Goal: Task Accomplishment & Management: Complete application form

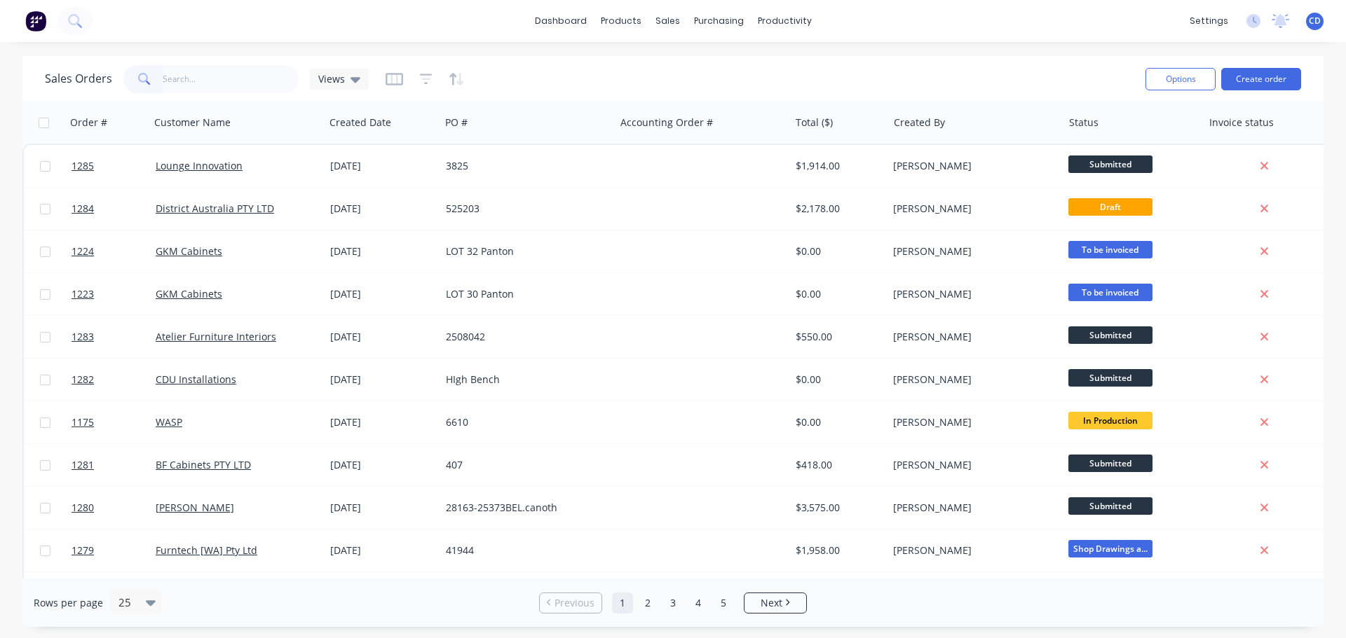
type input "2"
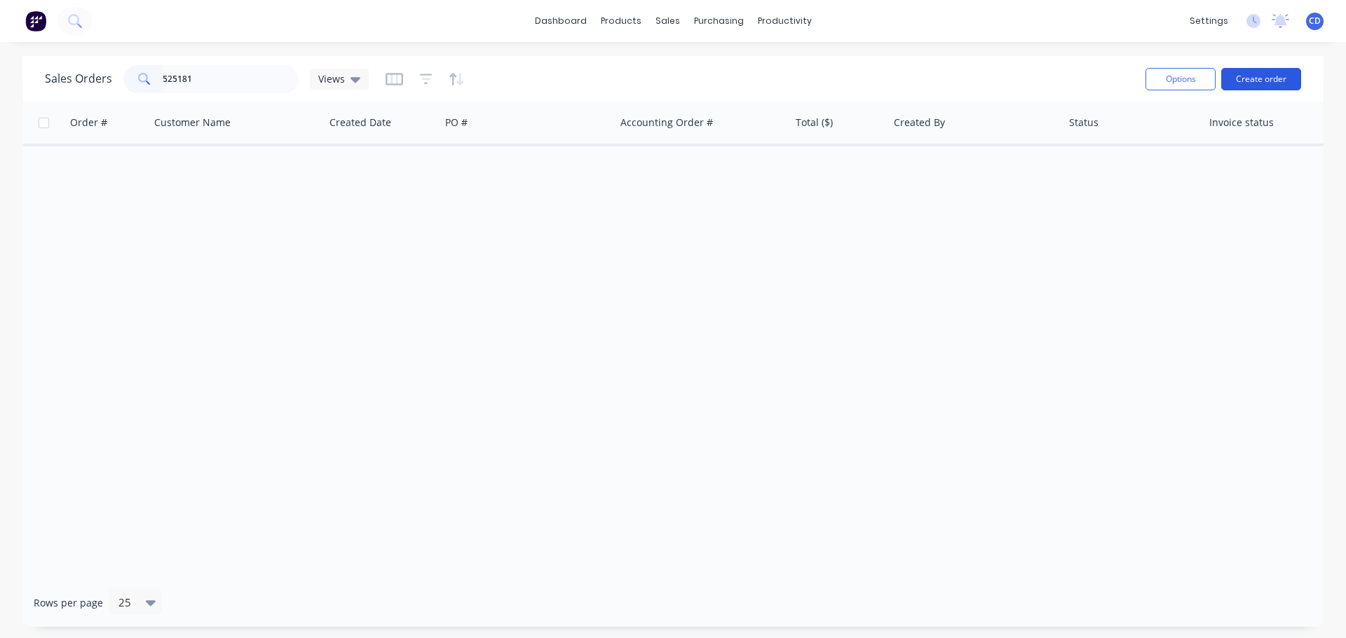
type input "525181"
click at [1254, 83] on button "Create order" at bounding box center [1261, 79] width 80 height 22
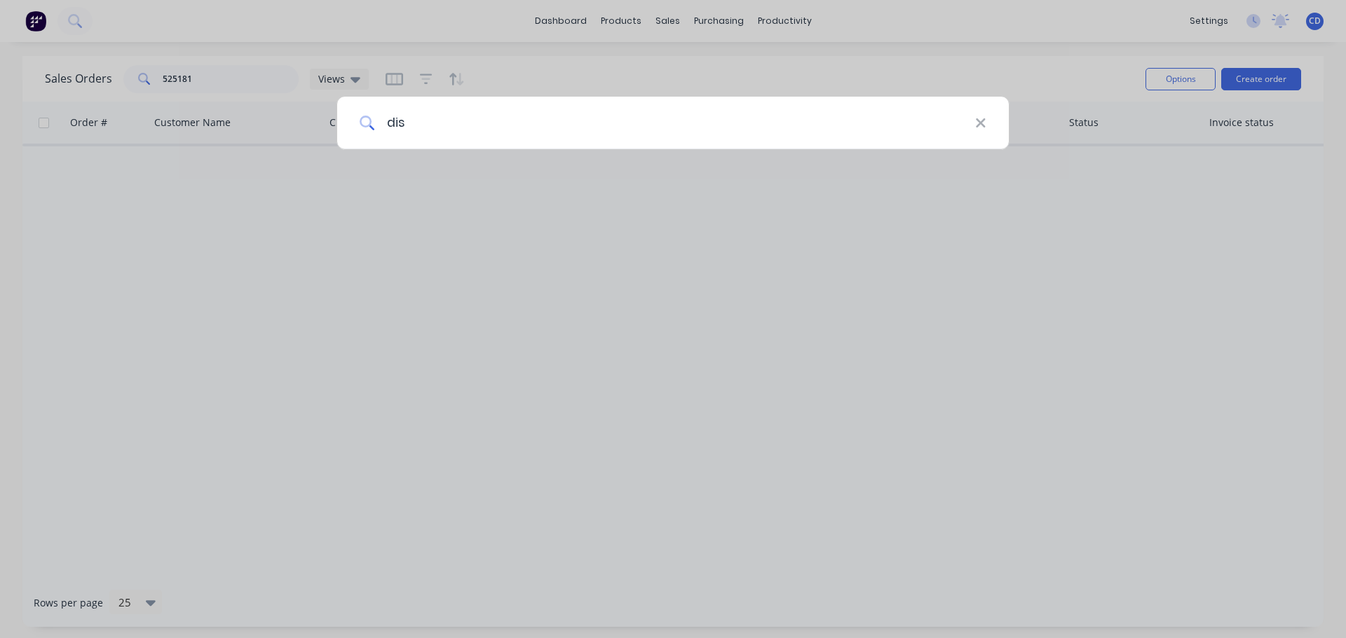
type input "dist"
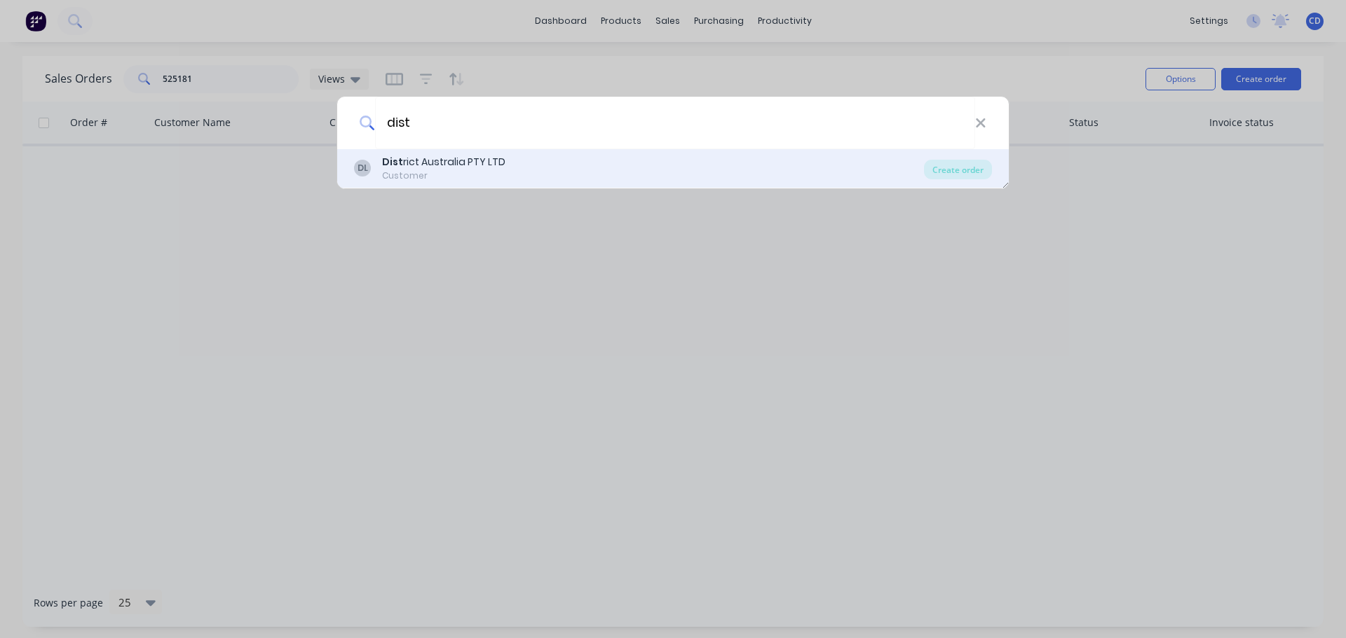
click at [490, 170] on div "Customer" at bounding box center [443, 176] width 123 height 13
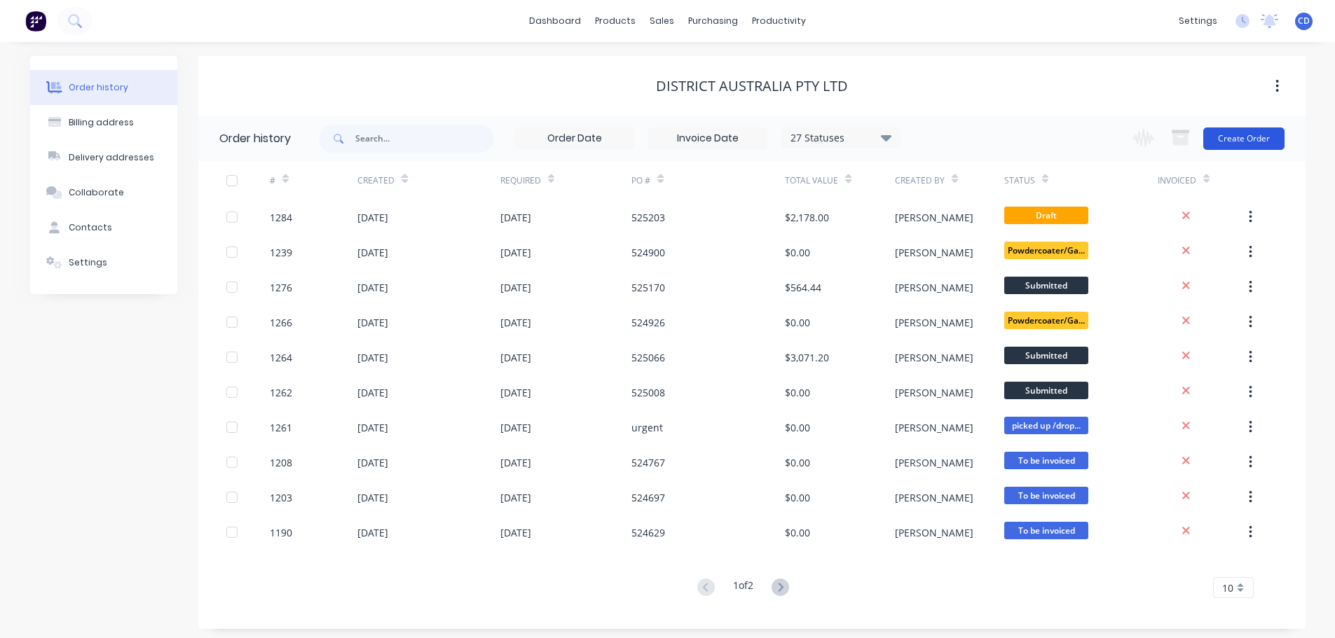
click at [1218, 140] on button "Create Order" at bounding box center [1243, 139] width 81 height 22
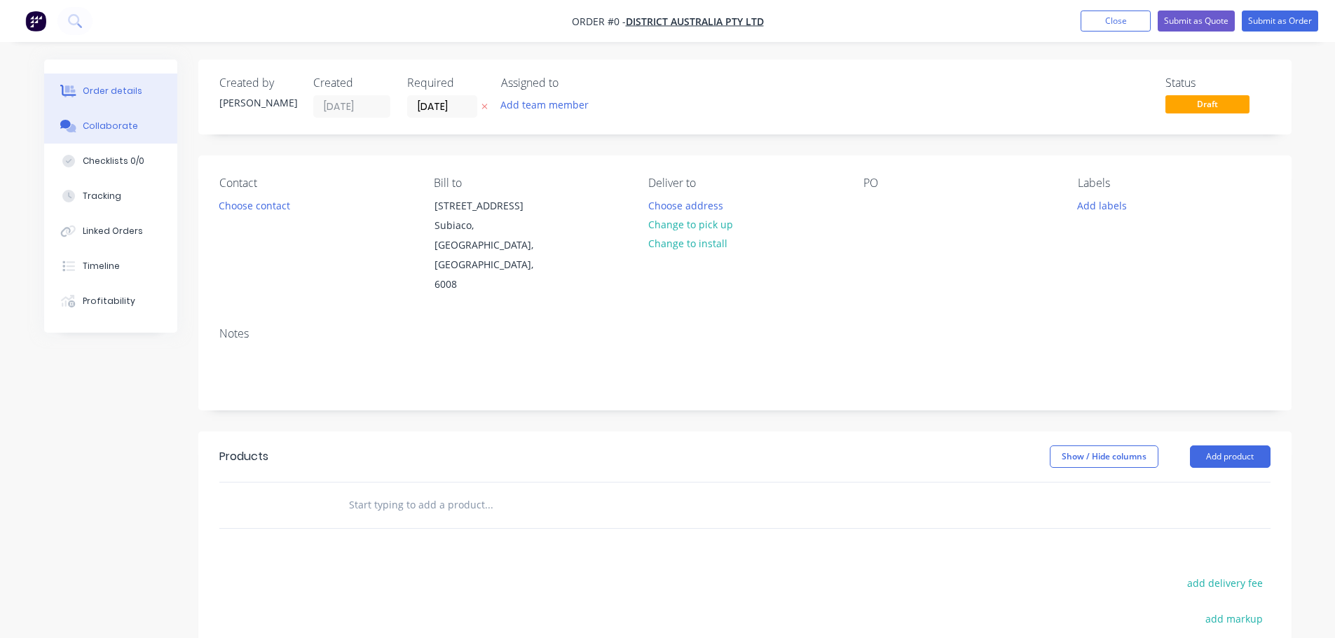
click at [123, 125] on div "Collaborate" at bounding box center [110, 126] width 55 height 13
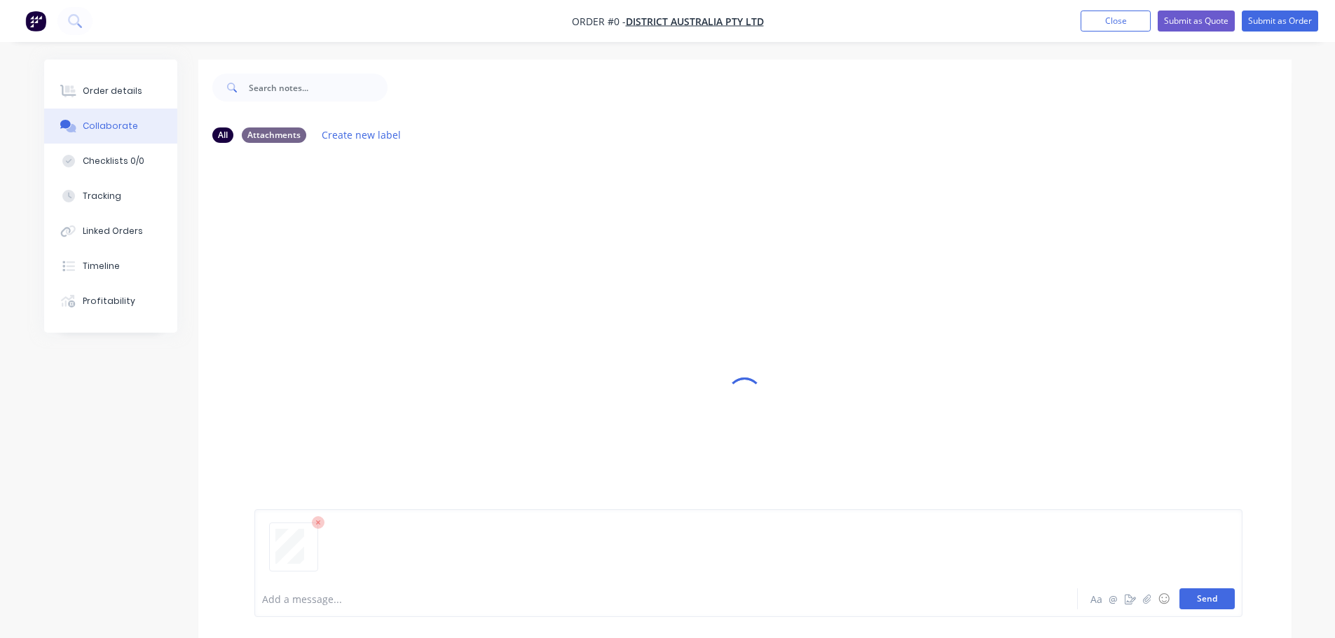
click at [1215, 597] on button "Send" at bounding box center [1206, 599] width 55 height 21
click at [122, 92] on div "Order details" at bounding box center [113, 91] width 60 height 13
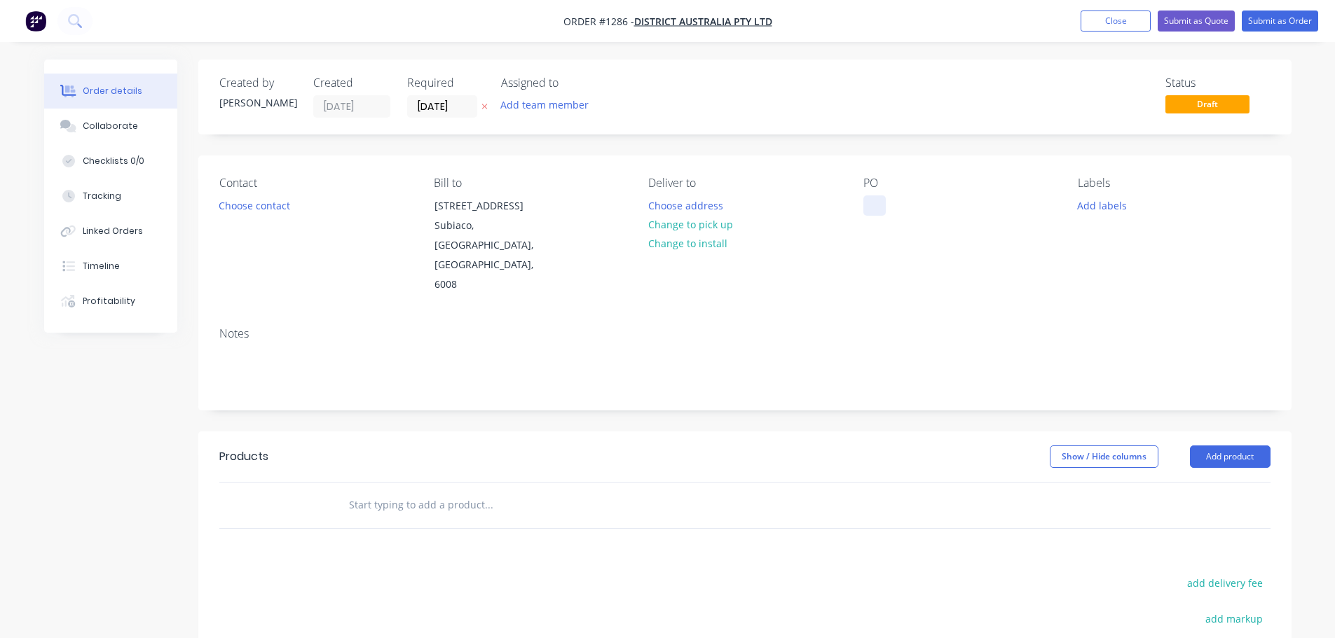
click at [880, 208] on div at bounding box center [874, 206] width 22 height 20
click at [1214, 446] on button "Add product" at bounding box center [1230, 457] width 81 height 22
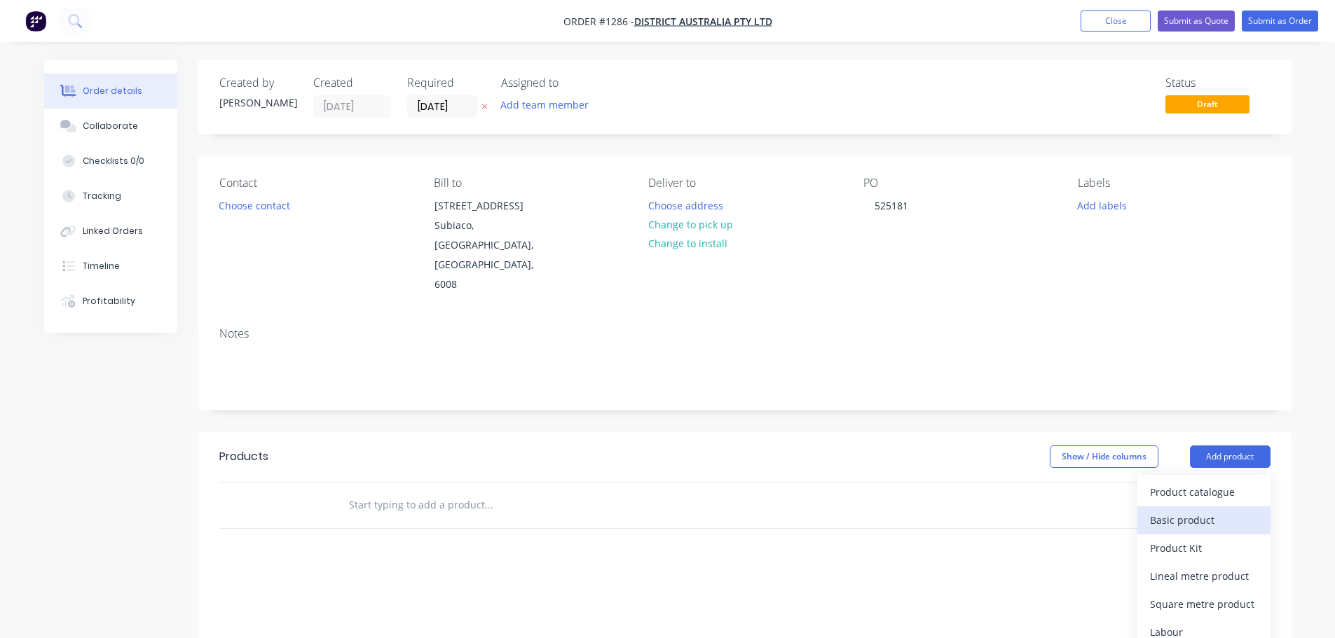
click at [1177, 510] on div "Basic product" at bounding box center [1204, 520] width 108 height 20
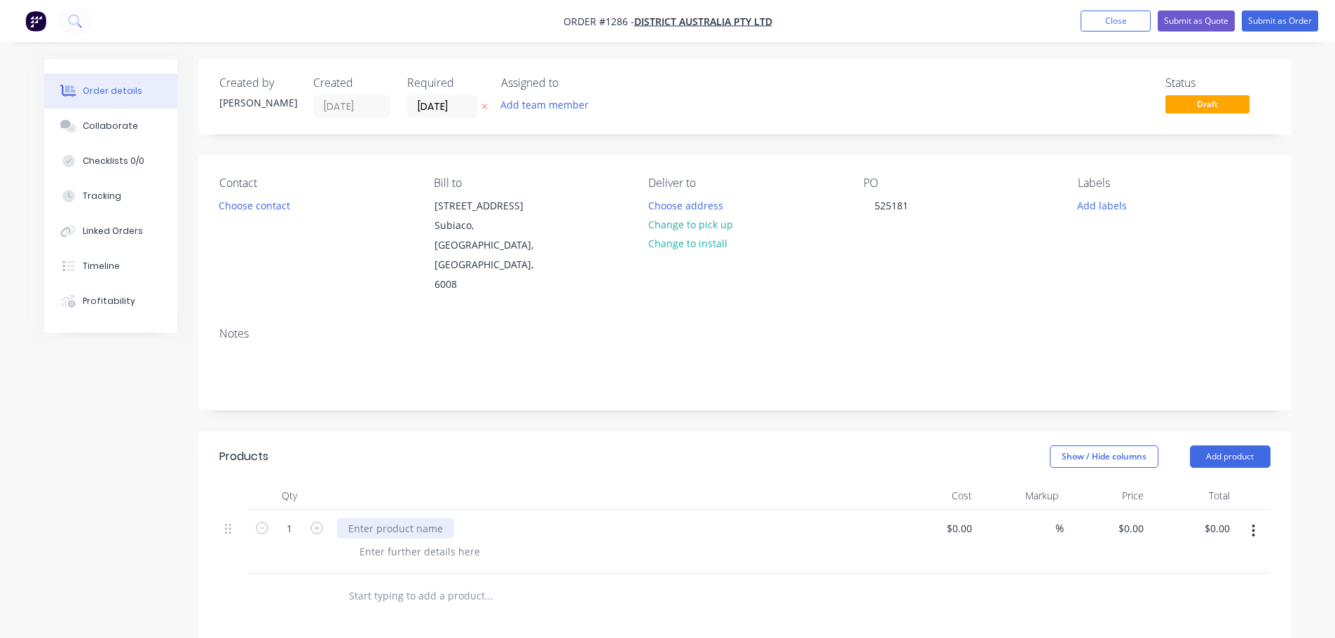
click at [427, 519] on div at bounding box center [395, 529] width 117 height 20
click at [433, 542] on div at bounding box center [419, 552] width 143 height 20
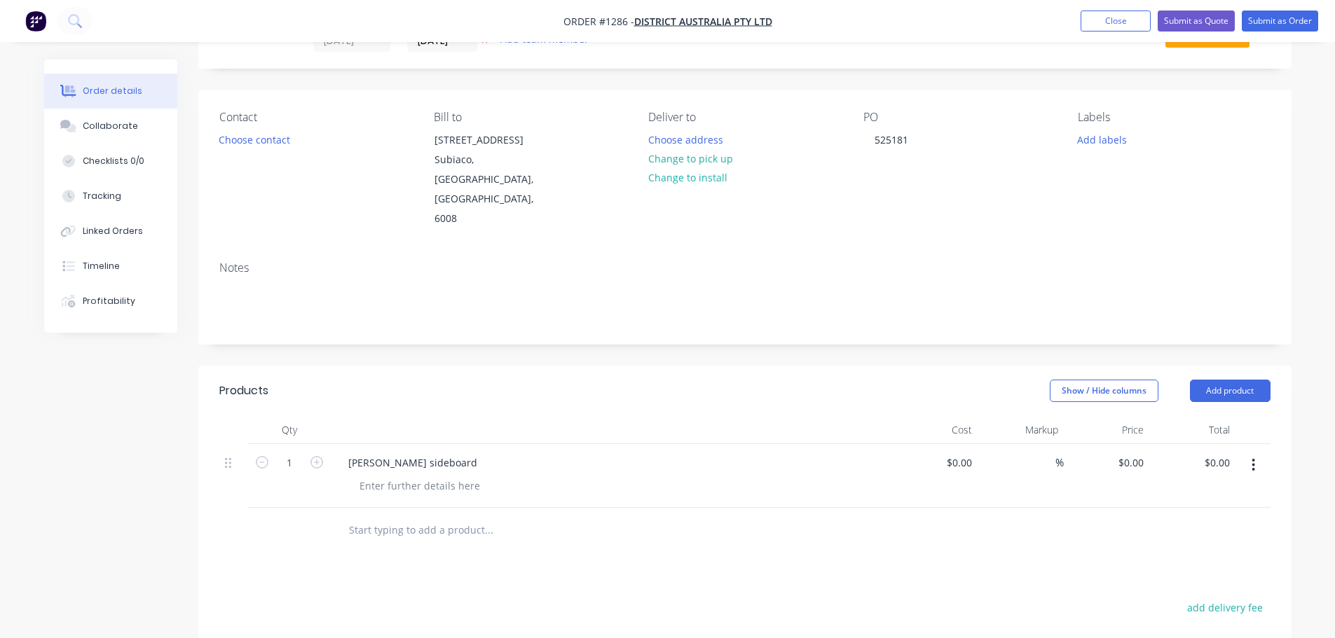
scroll to position [19, 0]
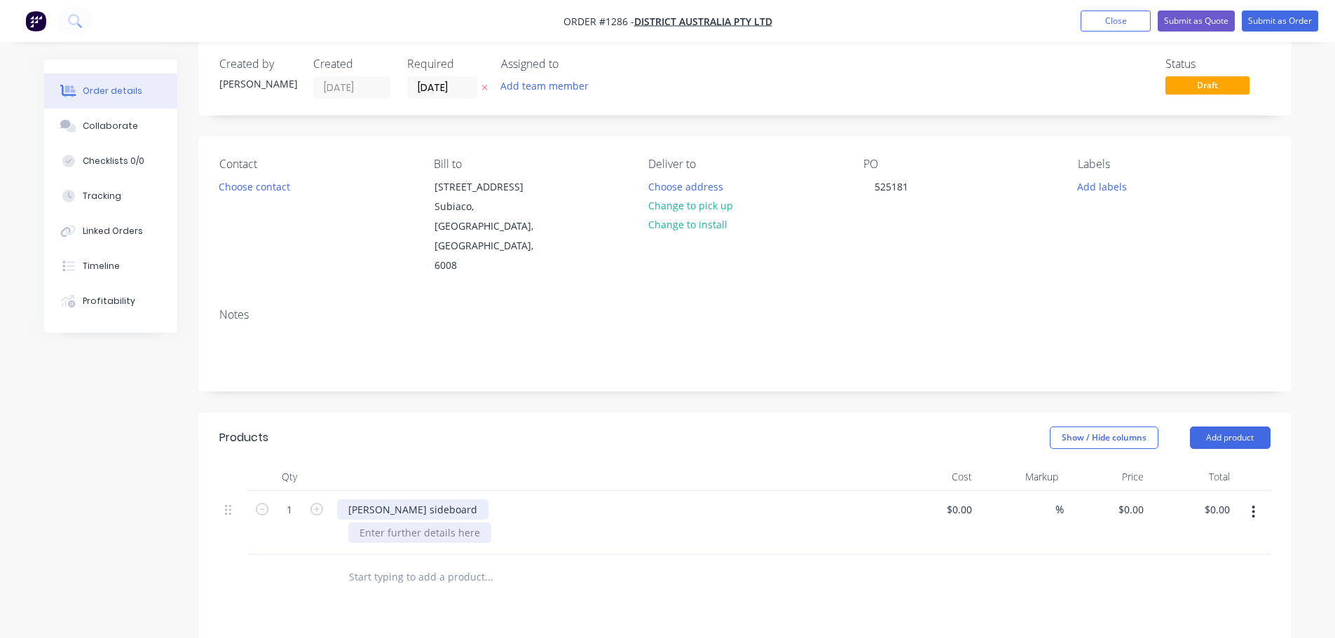
click at [399, 491] on div "[PERSON_NAME] sideboard" at bounding box center [611, 523] width 561 height 64
click at [399, 523] on div at bounding box center [419, 533] width 143 height 20
click at [353, 500] on div "[PERSON_NAME] sideboard" at bounding box center [412, 510] width 151 height 20
click at [355, 500] on div "[PERSON_NAME] sideboard" at bounding box center [412, 510] width 151 height 20
click at [425, 523] on div at bounding box center [419, 533] width 143 height 20
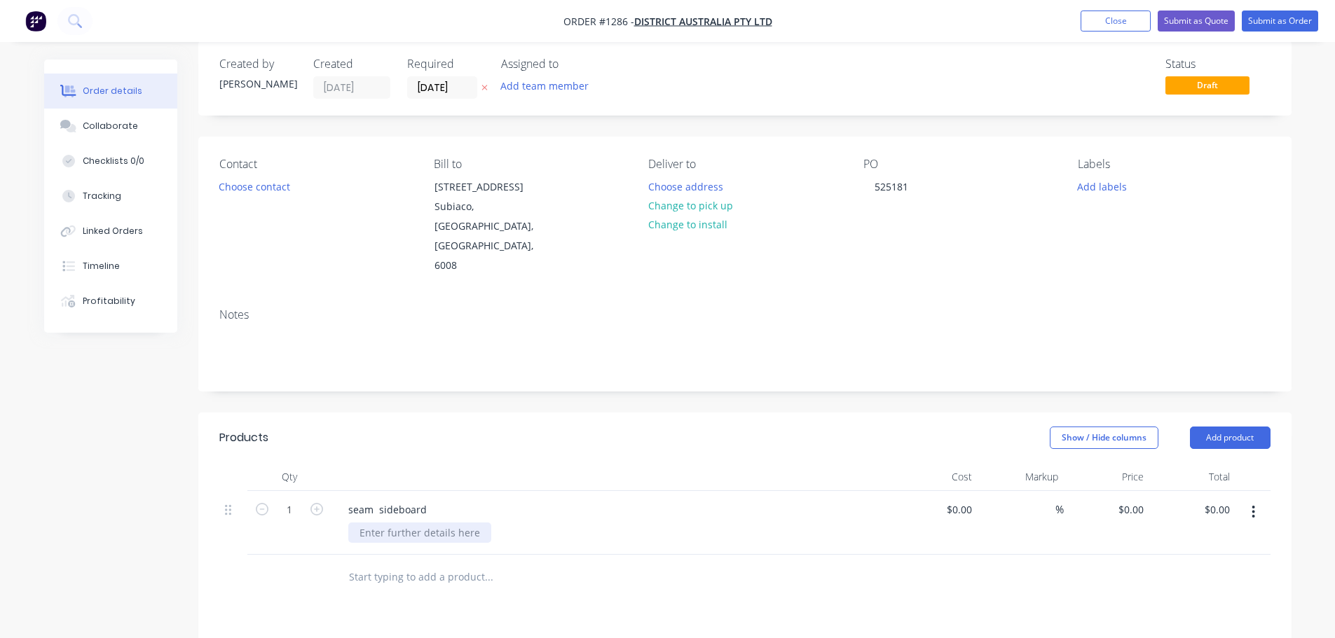
click at [430, 523] on div at bounding box center [419, 533] width 143 height 20
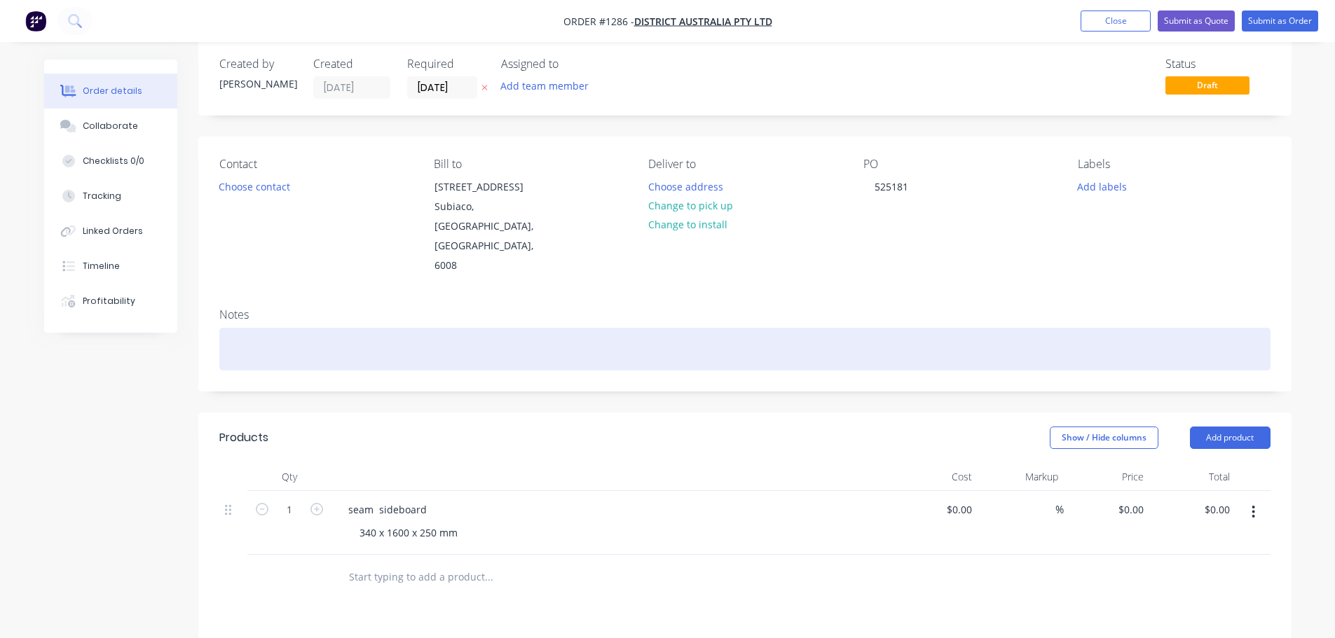
click at [282, 328] on div at bounding box center [744, 349] width 1051 height 43
click at [321, 328] on div "black ACE PC" at bounding box center [744, 349] width 1051 height 43
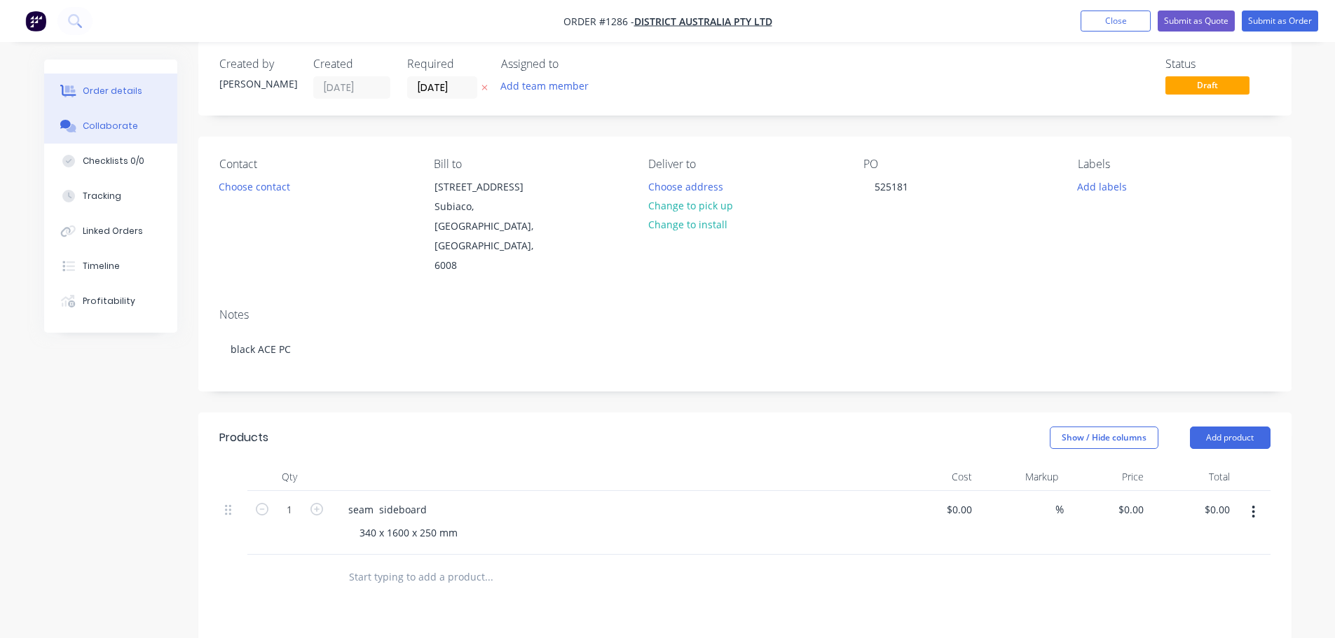
click at [113, 132] on button "Collaborate" at bounding box center [110, 126] width 133 height 35
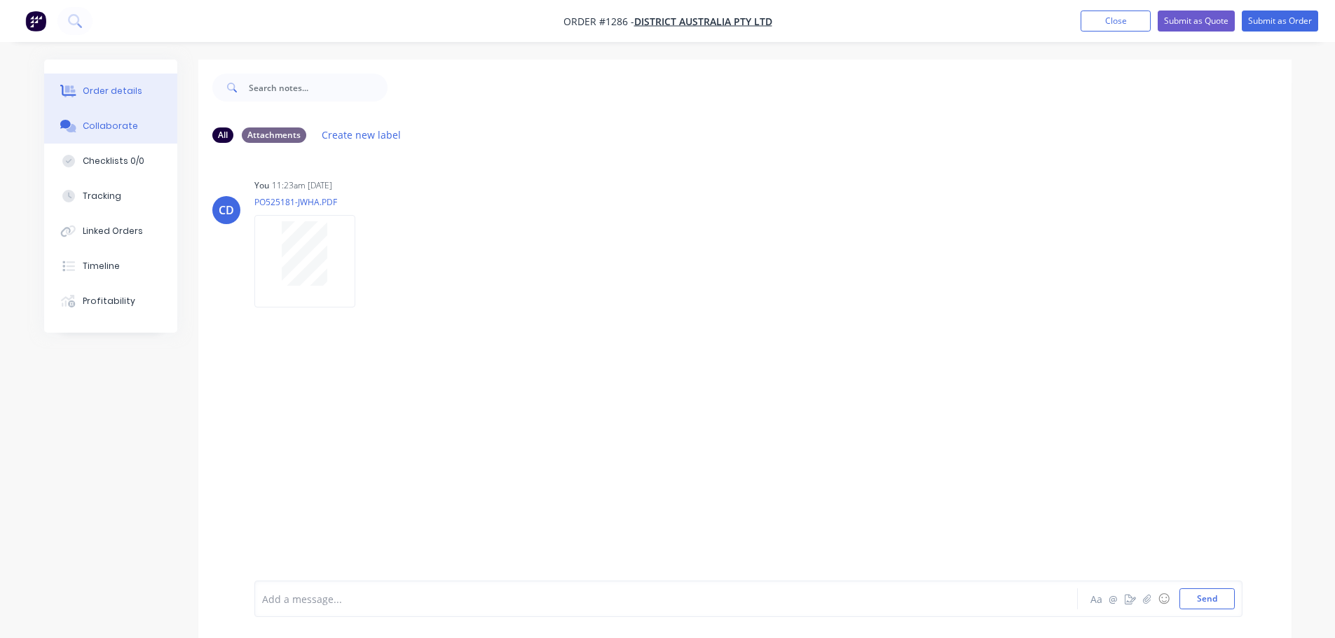
click at [111, 96] on div "Order details" at bounding box center [113, 91] width 60 height 13
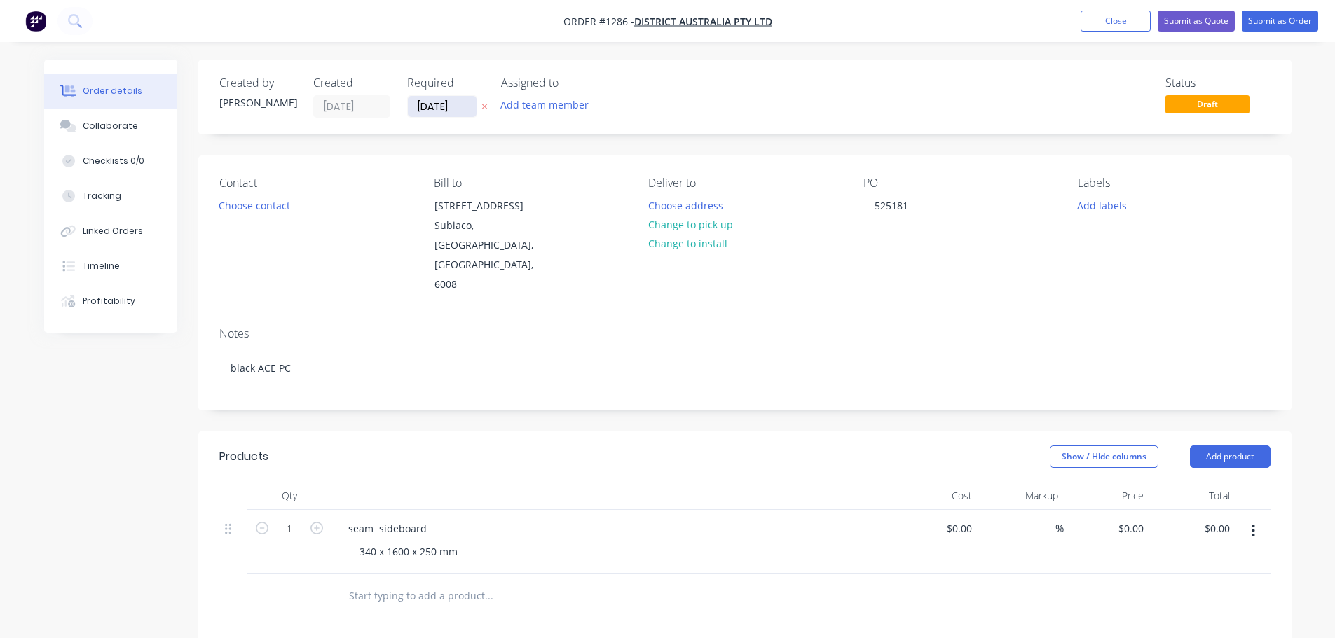
click at [421, 102] on input "[DATE]" at bounding box center [442, 106] width 69 height 21
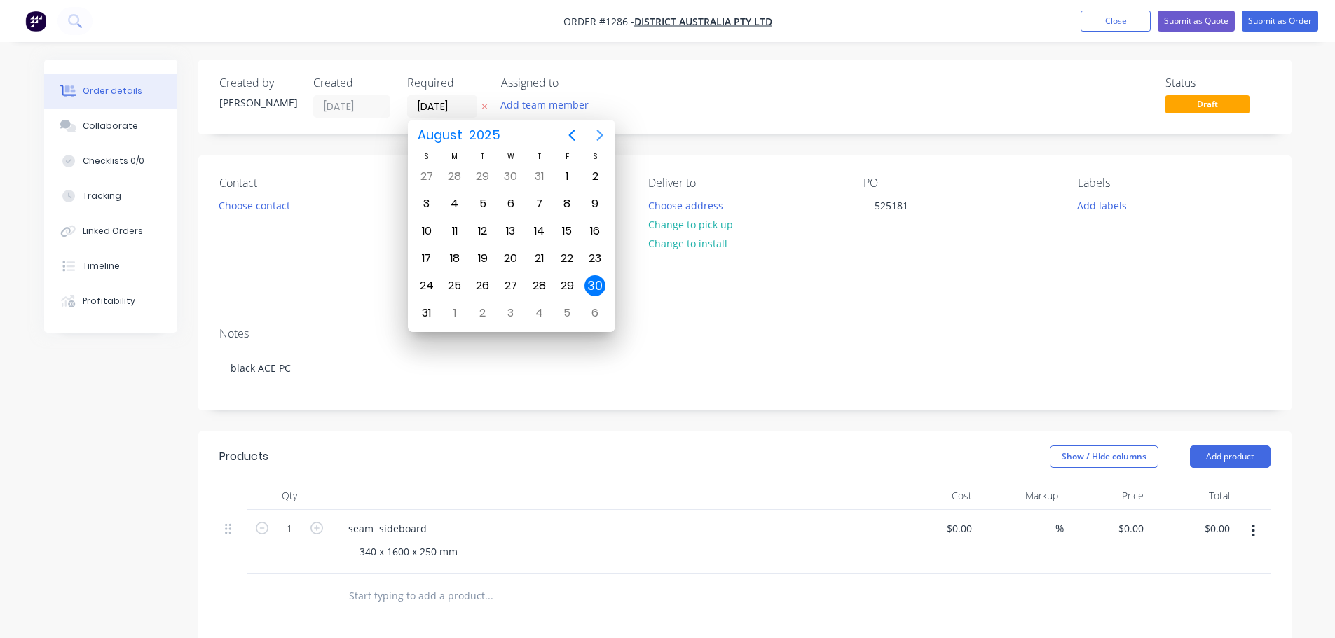
click at [591, 139] on icon "Next page" at bounding box center [599, 135] width 17 height 17
click at [515, 264] on div "24" at bounding box center [510, 258] width 21 height 21
type input "[DATE]"
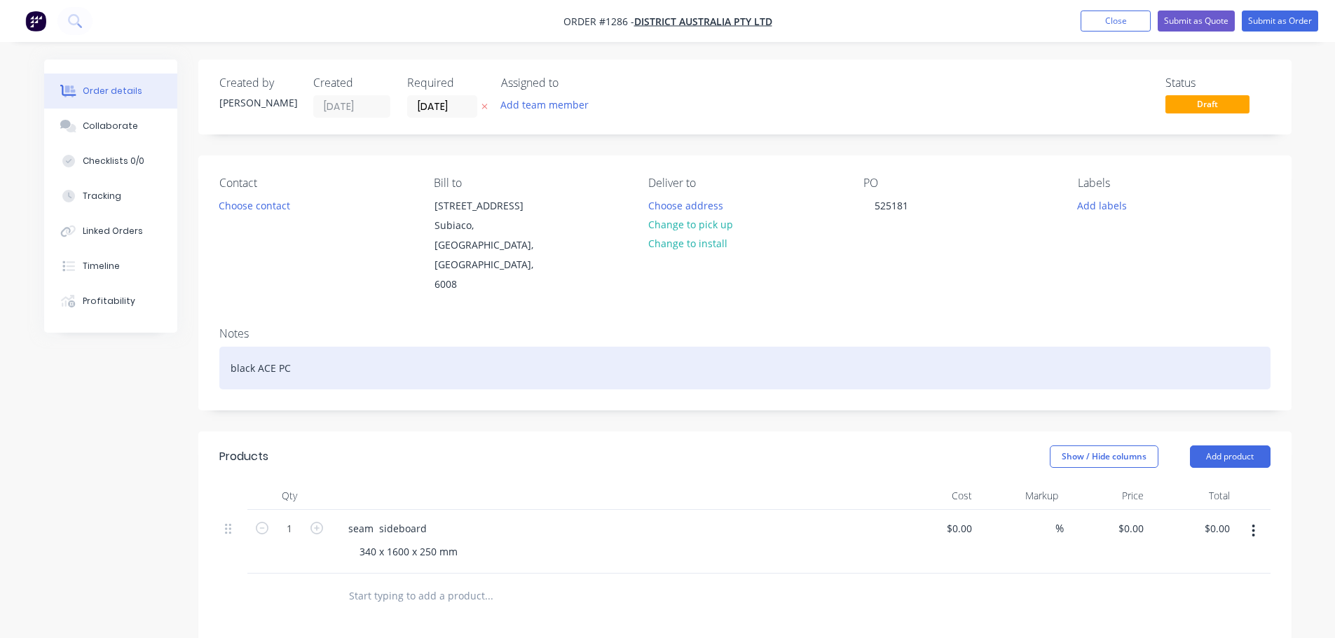
click at [671, 347] on div "black ACE PC" at bounding box center [744, 368] width 1051 height 43
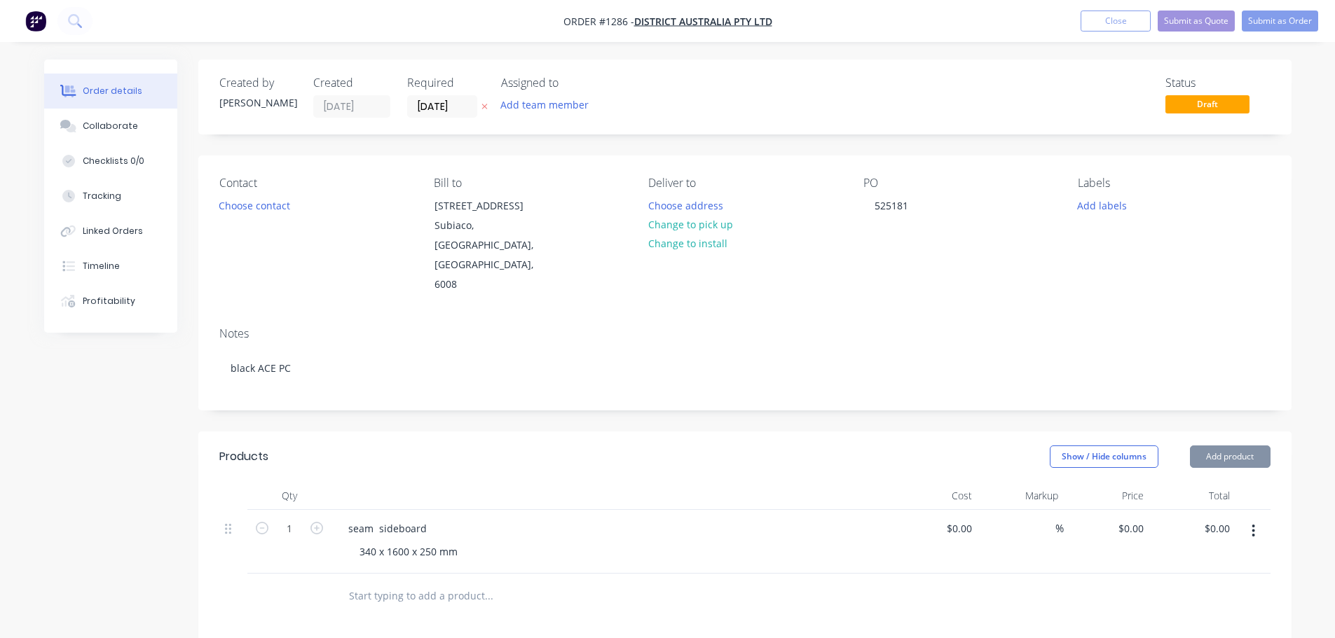
click at [267, 193] on div "Contact Choose contact" at bounding box center [315, 236] width 192 height 118
click at [264, 197] on button "Choose contact" at bounding box center [254, 205] width 86 height 19
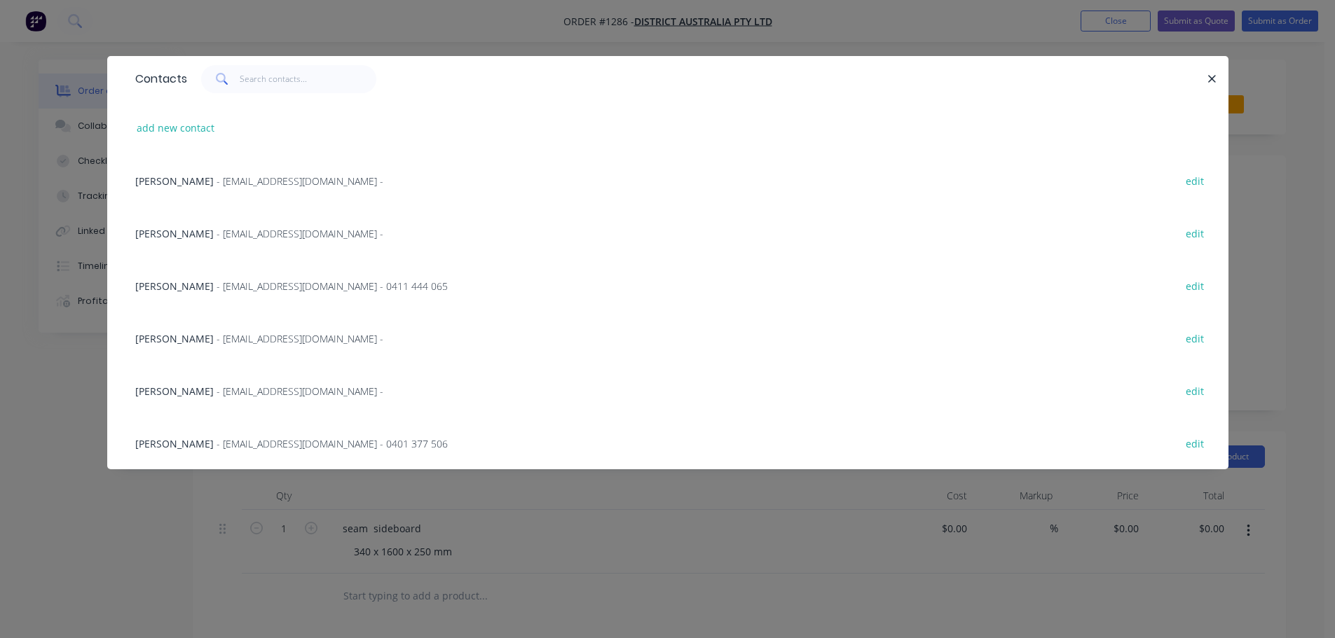
click at [204, 438] on div "[PERSON_NAME] - [EMAIL_ADDRESS][DOMAIN_NAME] - 0401 377 506" at bounding box center [291, 444] width 313 height 15
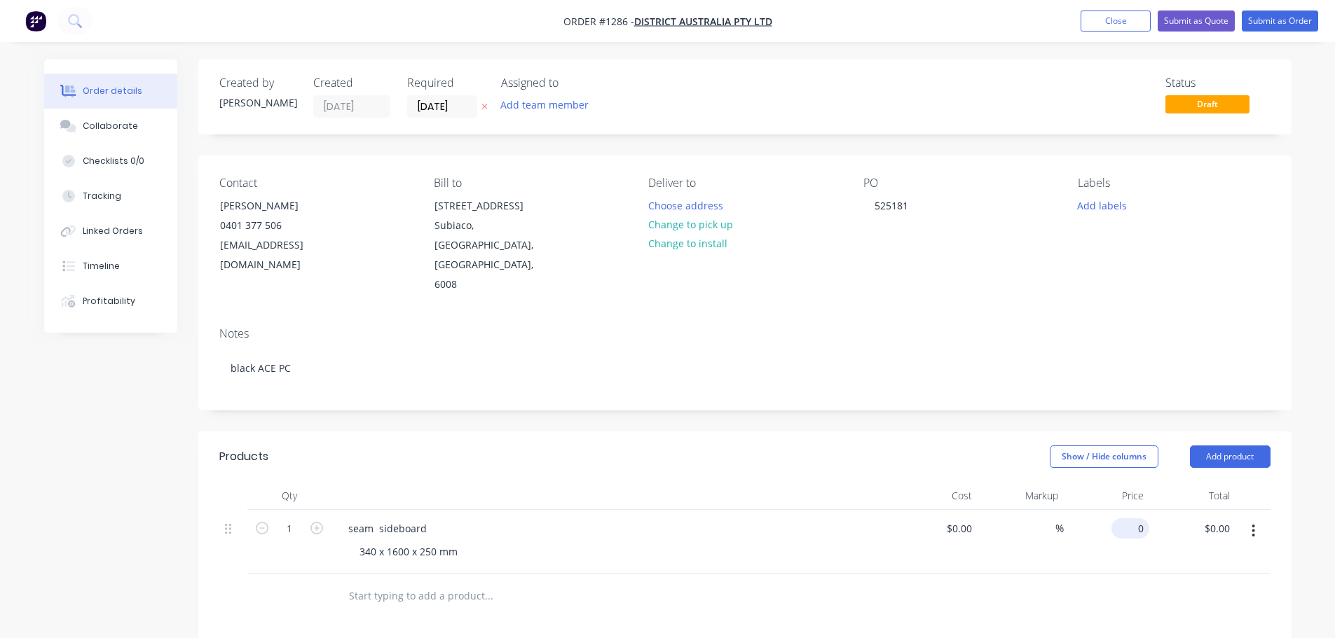
click at [1142, 519] on input "0" at bounding box center [1133, 529] width 32 height 20
type input "$258.75"
click at [976, 356] on div "Notes black ACE PC" at bounding box center [744, 363] width 1093 height 94
click at [1275, 13] on button "Submit as Order" at bounding box center [1280, 21] width 76 height 21
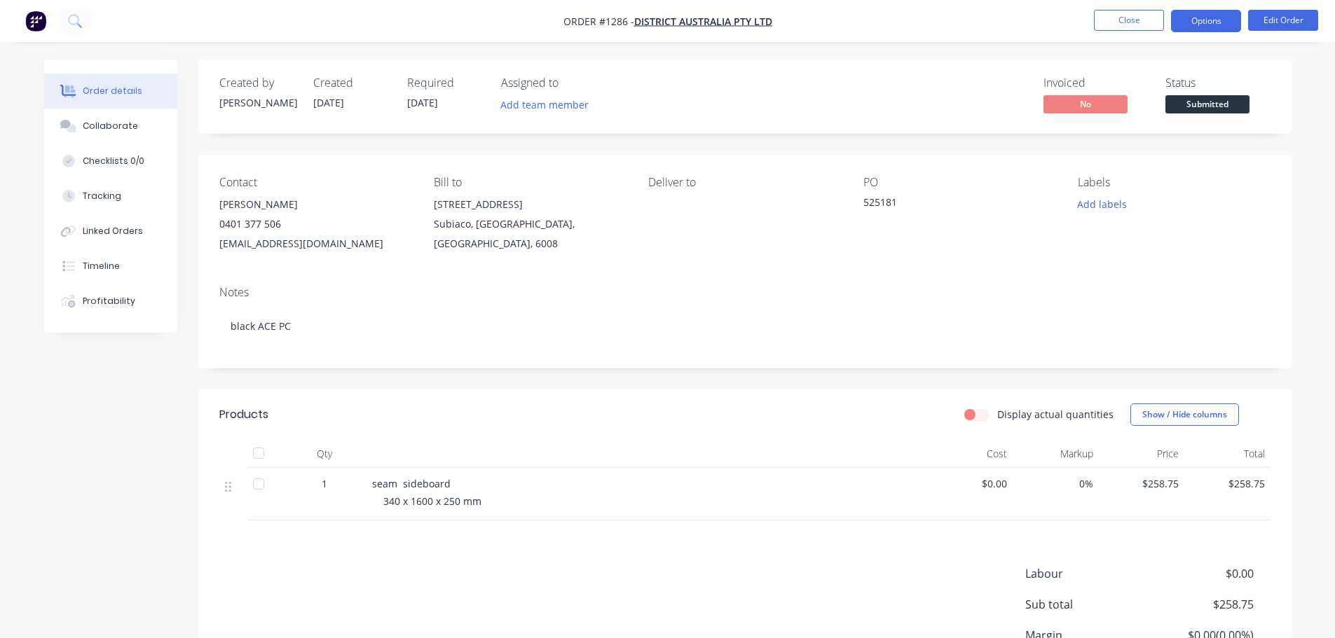
click at [1201, 27] on button "Options" at bounding box center [1206, 21] width 70 height 22
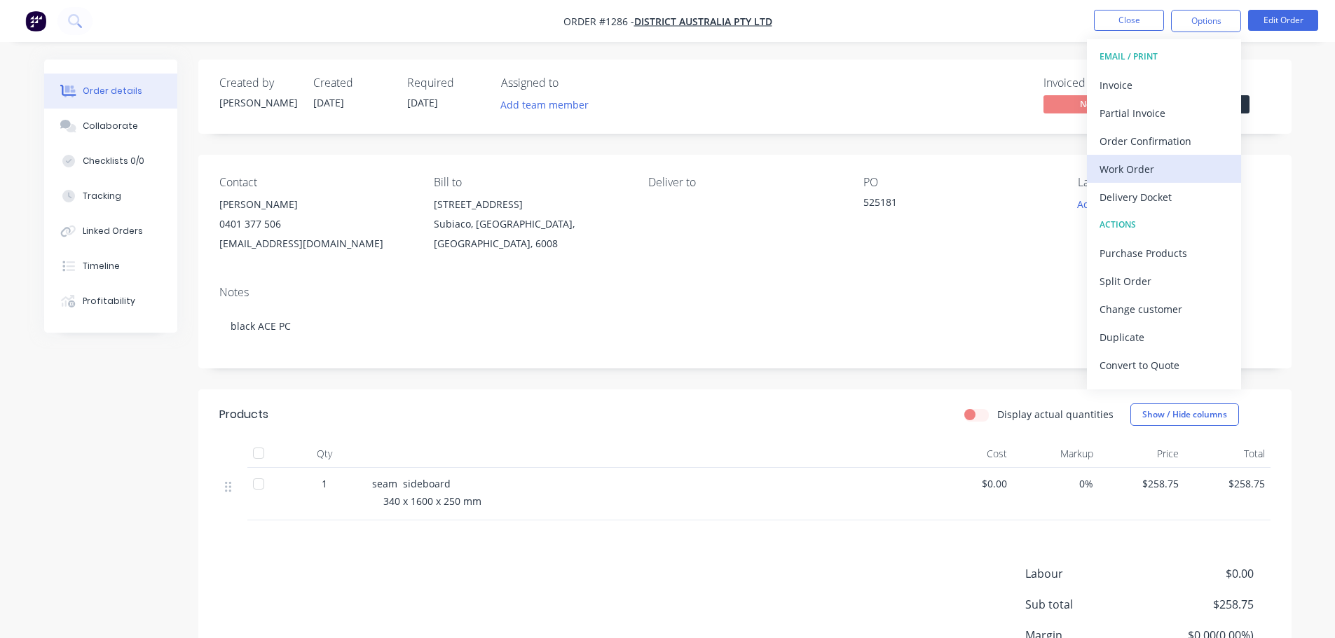
click at [1132, 175] on div "Work Order" at bounding box center [1164, 169] width 129 height 20
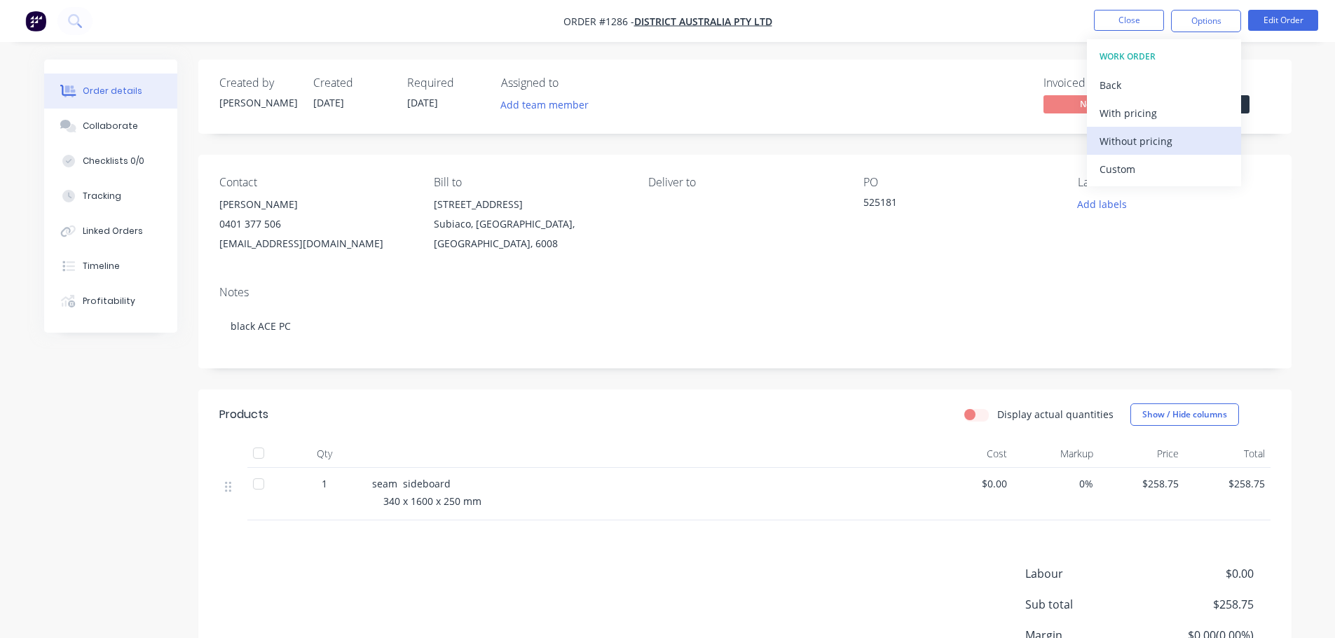
click at [1132, 148] on div "Without pricing" at bounding box center [1164, 141] width 129 height 20
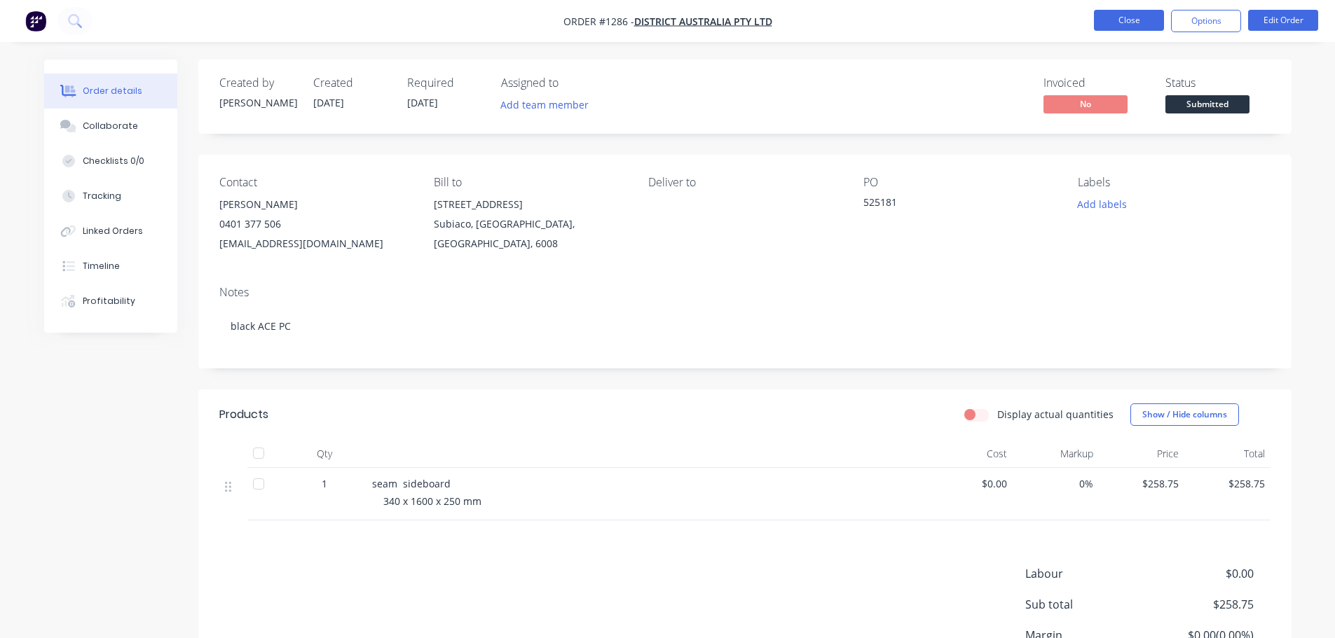
click at [1121, 21] on button "Close" at bounding box center [1129, 20] width 70 height 21
